Goal: Transaction & Acquisition: Purchase product/service

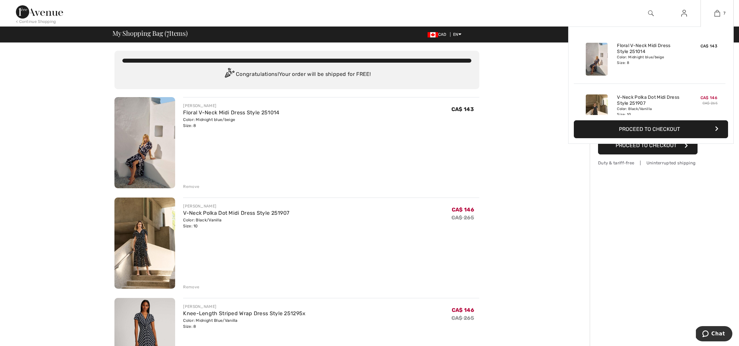
click at [596, 59] on img at bounding box center [597, 59] width 22 height 33
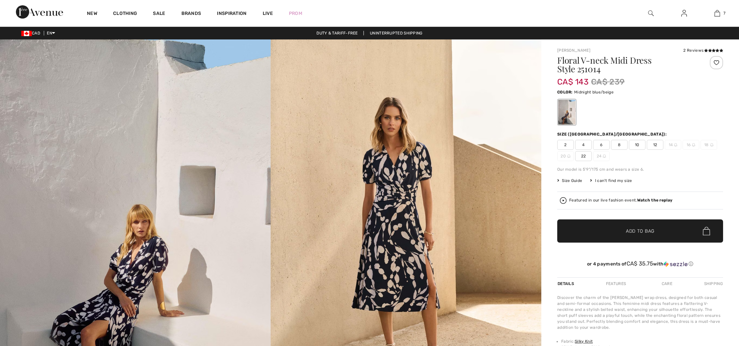
checkbox input "true"
click at [402, 174] on img at bounding box center [406, 242] width 271 height 406
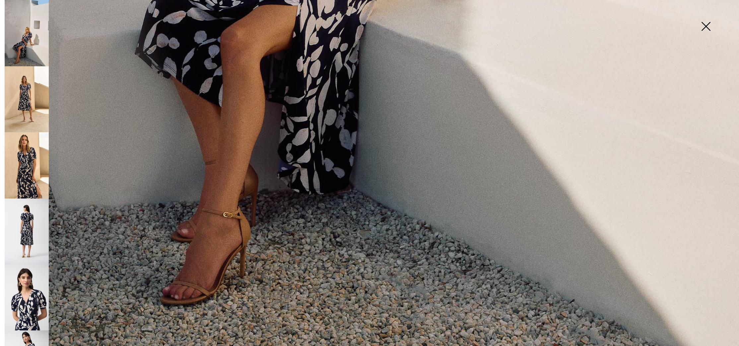
scroll to position [762, 0]
click at [28, 111] on img at bounding box center [27, 99] width 44 height 66
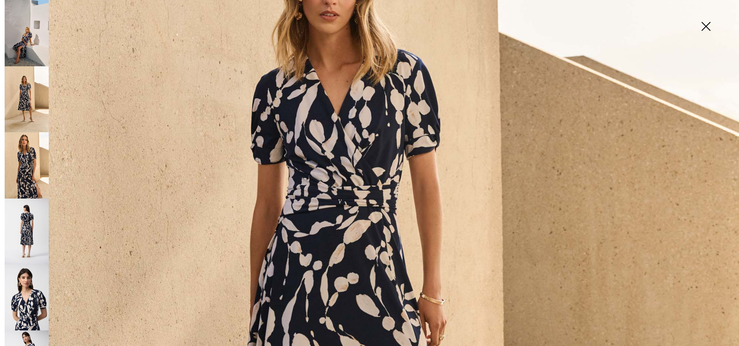
scroll to position [204, 0]
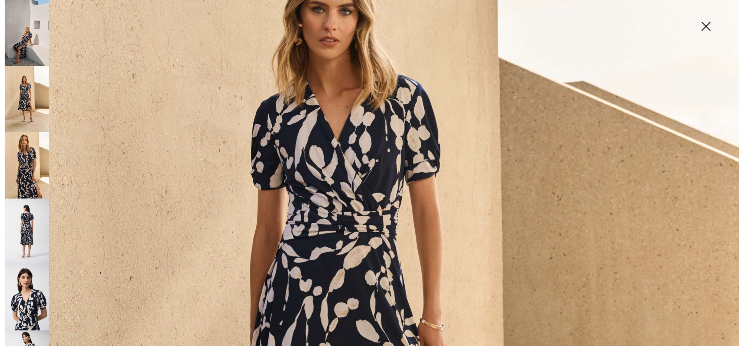
click at [28, 221] on img at bounding box center [27, 232] width 44 height 66
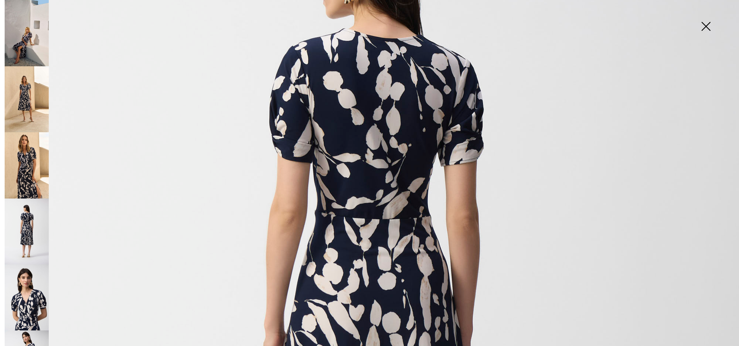
click at [705, 26] on img at bounding box center [705, 27] width 33 height 34
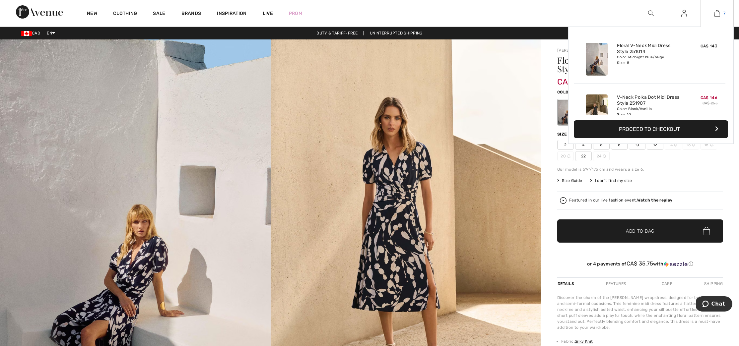
click at [715, 13] on img at bounding box center [717, 13] width 6 height 8
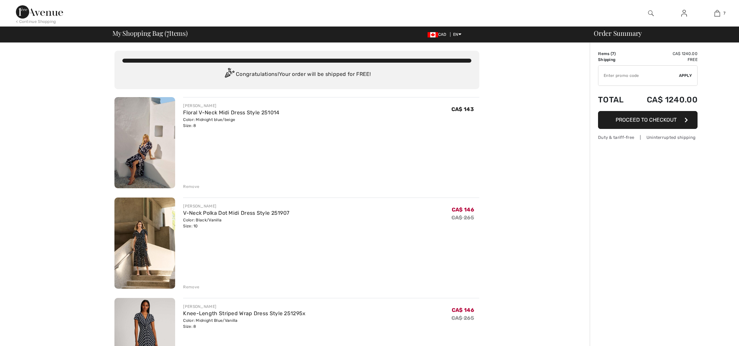
checkbox input "true"
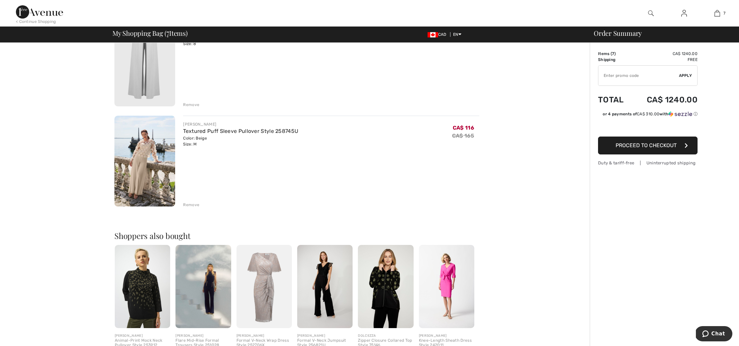
scroll to position [585, 0]
click at [197, 205] on div "Remove" at bounding box center [191, 204] width 16 height 6
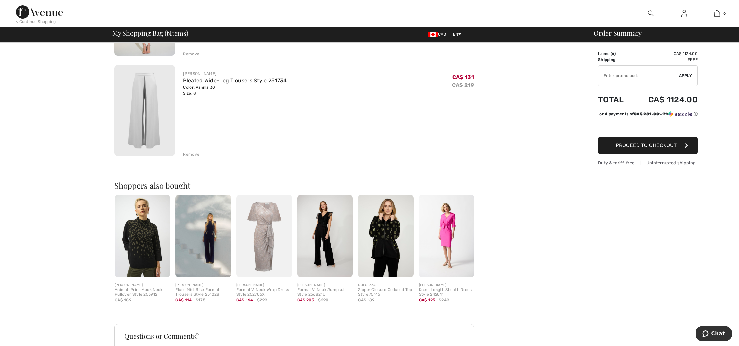
scroll to position [534, 0]
click at [188, 154] on div "Remove" at bounding box center [191, 156] width 16 height 6
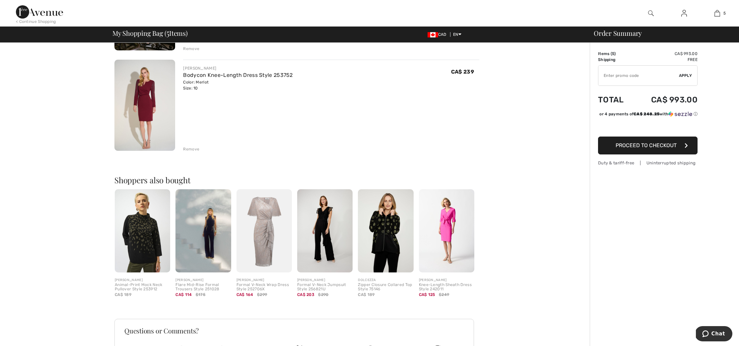
scroll to position [435, 0]
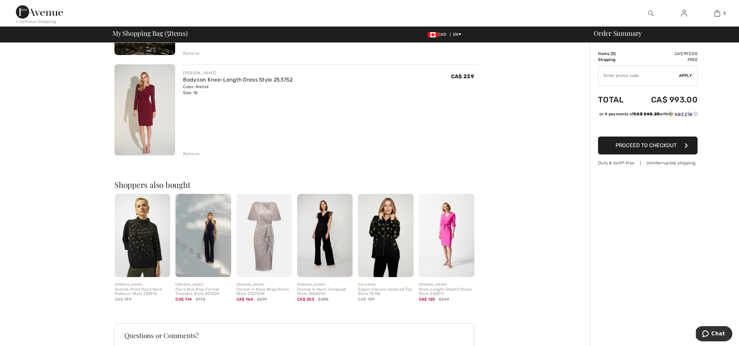
click at [191, 153] on div "Remove" at bounding box center [191, 154] width 16 height 6
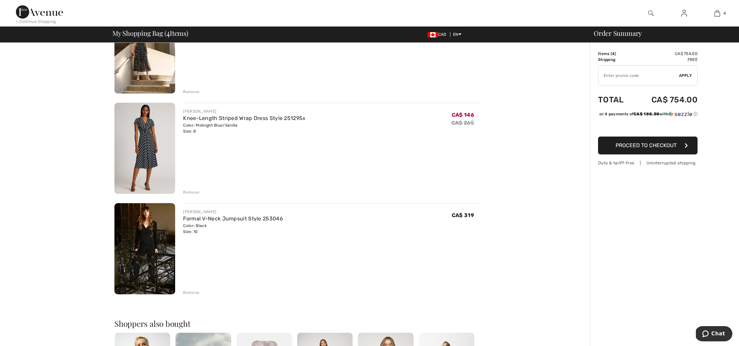
scroll to position [193, 0]
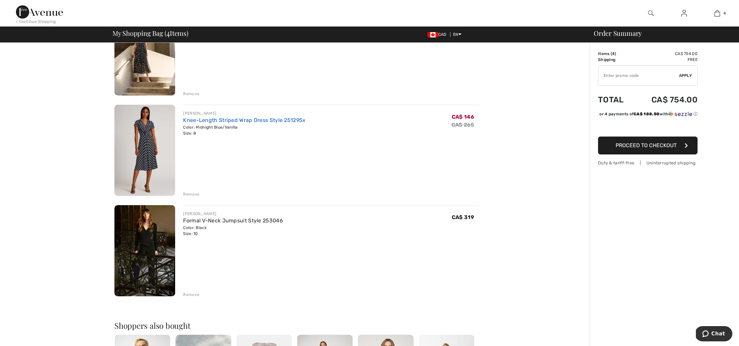
click at [205, 119] on link "Knee-Length Striped Wrap Dress Style 251295x" at bounding box center [244, 120] width 122 height 6
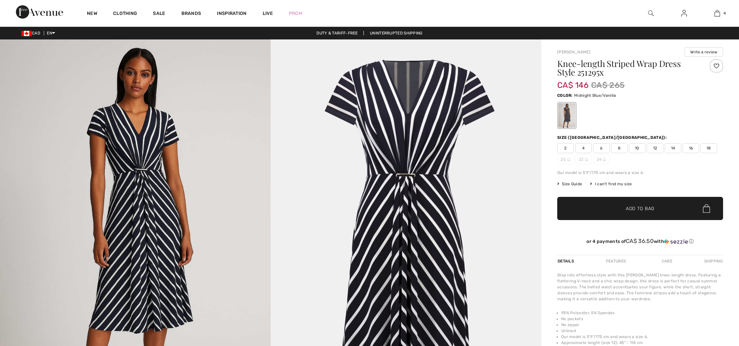
checkbox input "true"
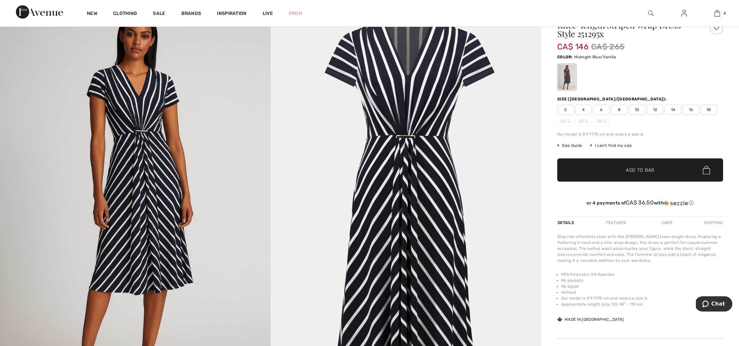
scroll to position [40, 0]
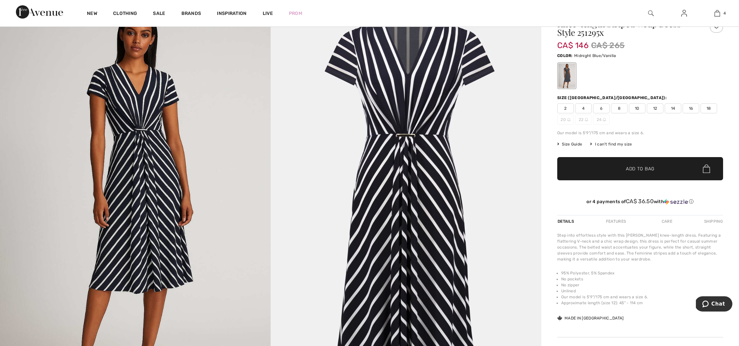
click at [375, 145] on img at bounding box center [406, 203] width 271 height 406
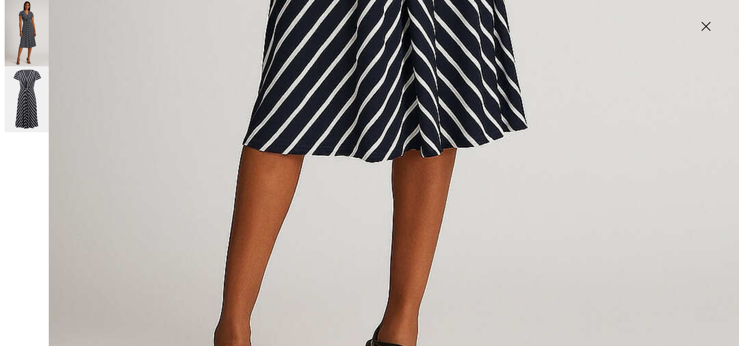
scroll to position [642, 0]
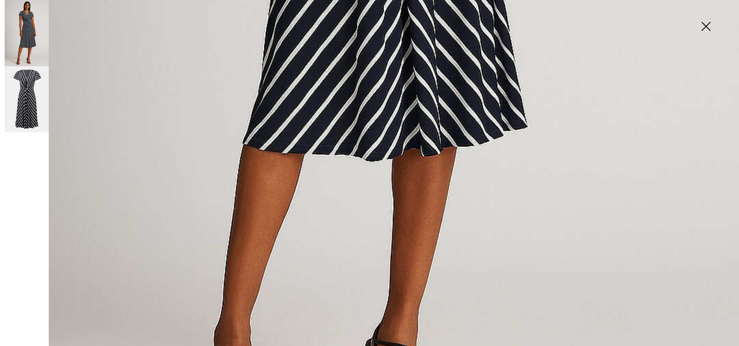
click at [27, 88] on img at bounding box center [27, 99] width 44 height 66
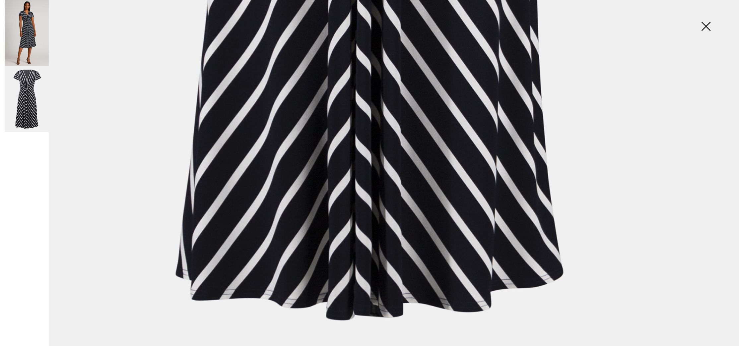
scroll to position [728, 0]
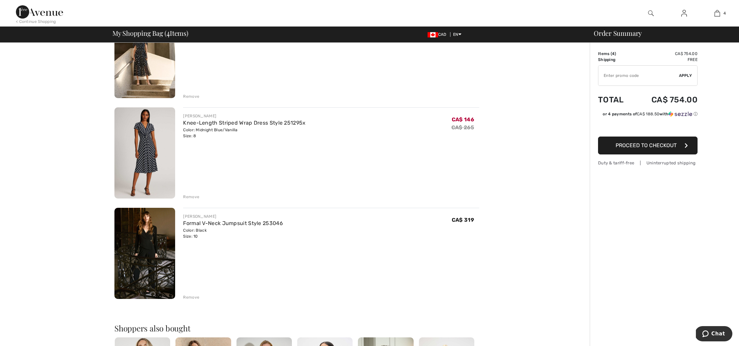
scroll to position [193, 0]
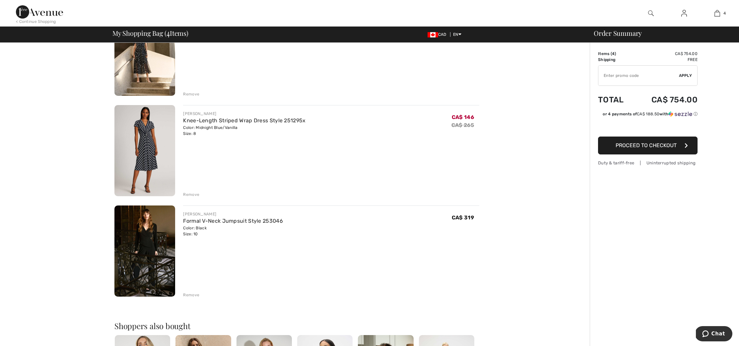
click at [192, 294] on div "Remove" at bounding box center [191, 295] width 16 height 6
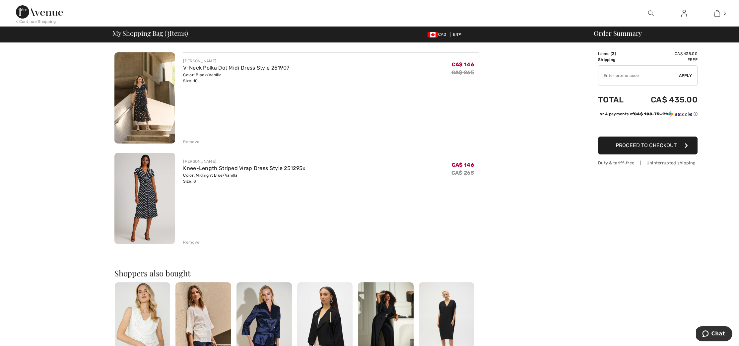
scroll to position [147, 0]
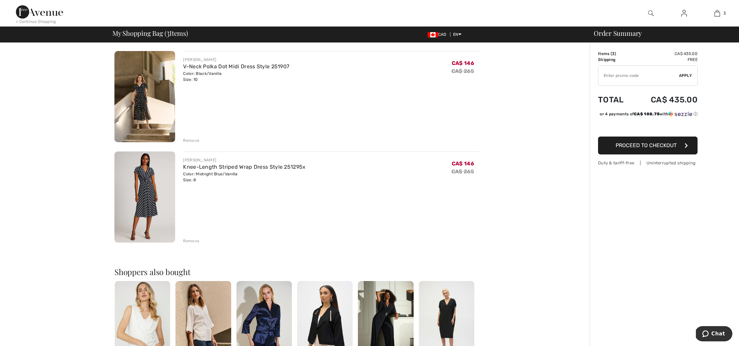
click at [150, 113] on img at bounding box center [144, 96] width 61 height 91
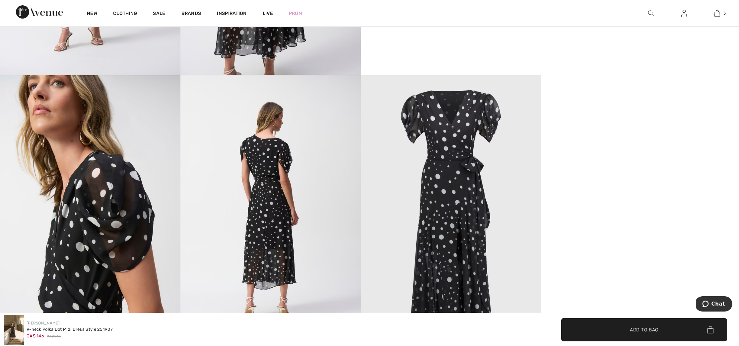
scroll to position [641, 0]
click at [274, 194] on img at bounding box center [270, 210] width 180 height 270
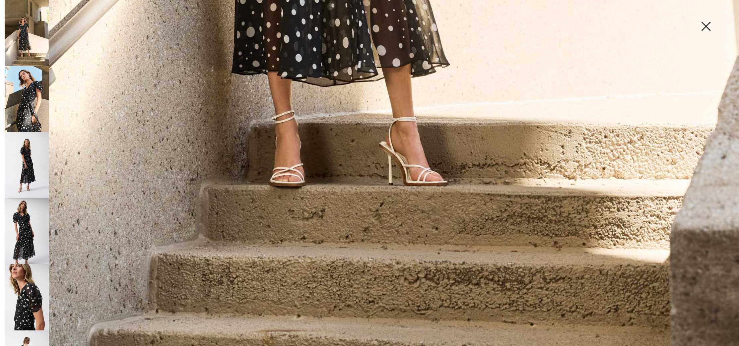
scroll to position [762, 0]
click at [26, 102] on img at bounding box center [27, 99] width 44 height 66
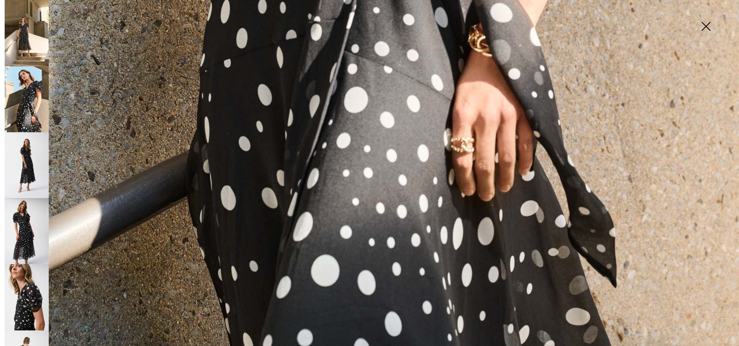
scroll to position [2, 0]
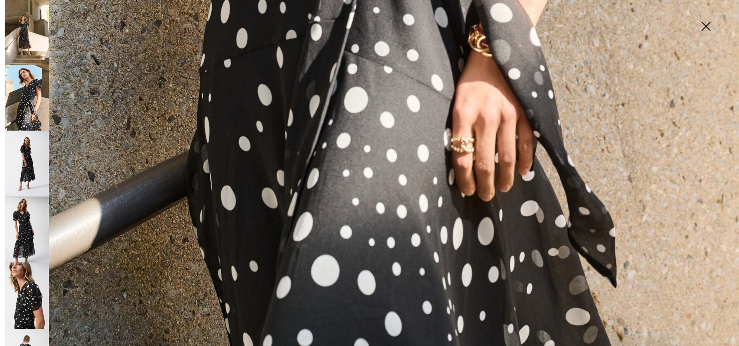
click at [26, 159] on img at bounding box center [27, 164] width 44 height 66
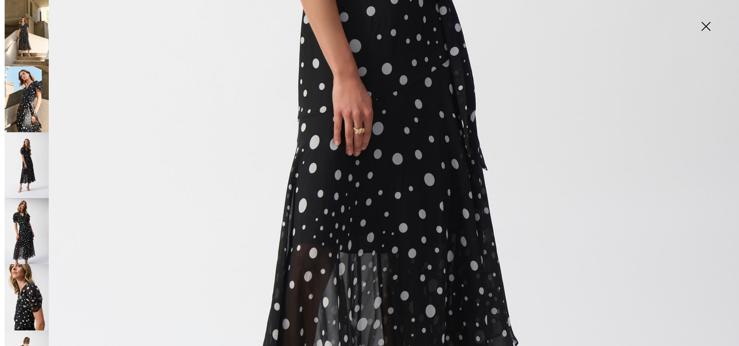
scroll to position [497, 0]
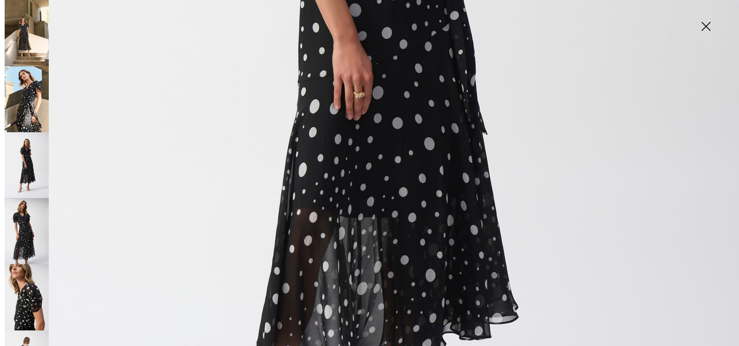
click at [18, 215] on img at bounding box center [27, 231] width 44 height 66
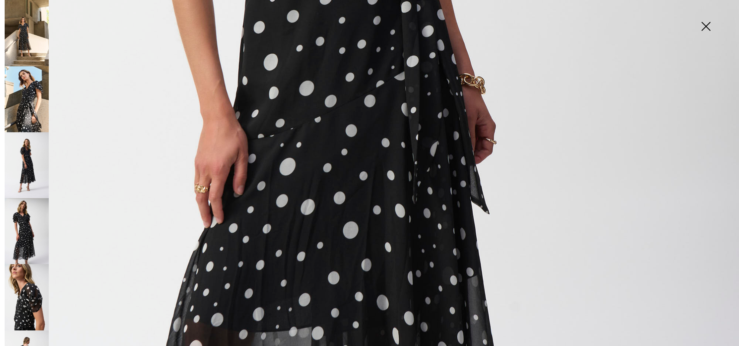
click at [32, 274] on img at bounding box center [27, 297] width 44 height 66
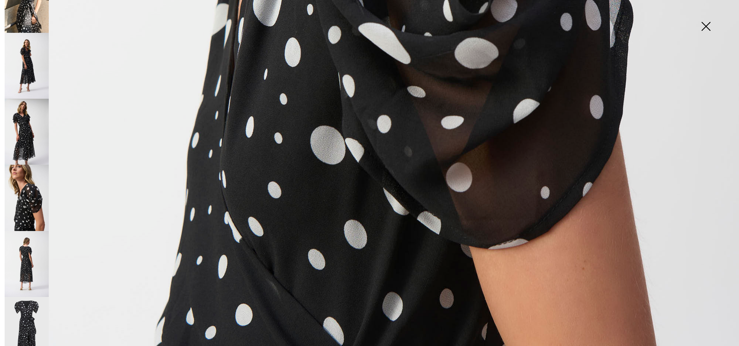
scroll to position [99, 0]
click at [30, 247] on img at bounding box center [27, 265] width 44 height 66
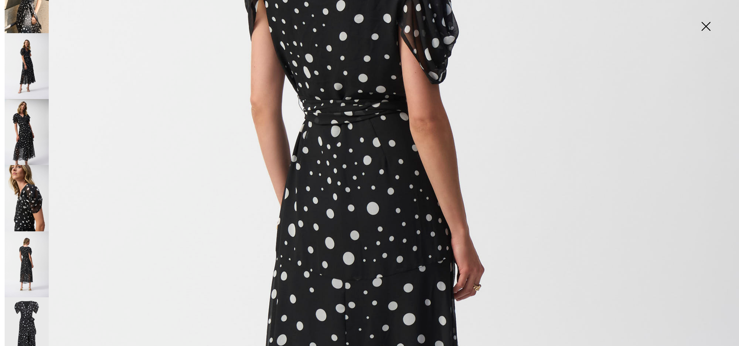
scroll to position [274, 0]
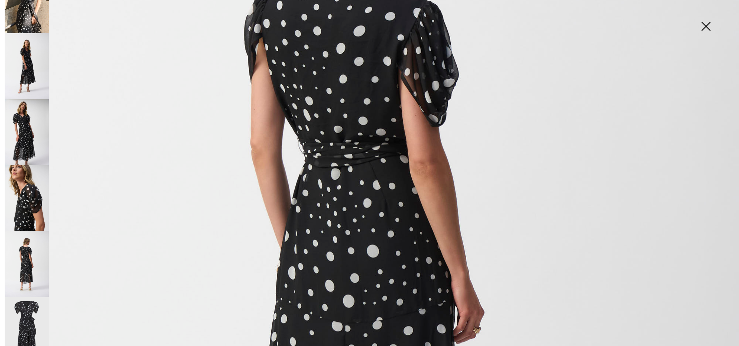
click at [29, 304] on img at bounding box center [27, 331] width 44 height 66
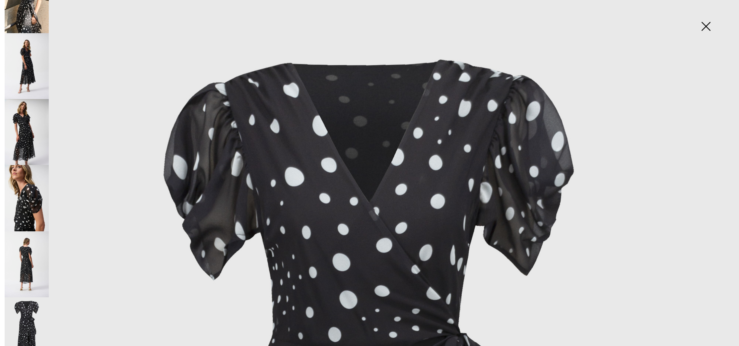
scroll to position [0, 0]
click at [706, 29] on img at bounding box center [705, 27] width 33 height 34
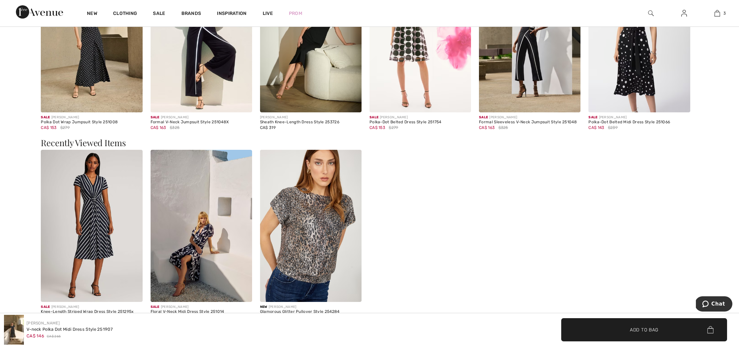
scroll to position [1279, 0]
